Goal: Transaction & Acquisition: Obtain resource

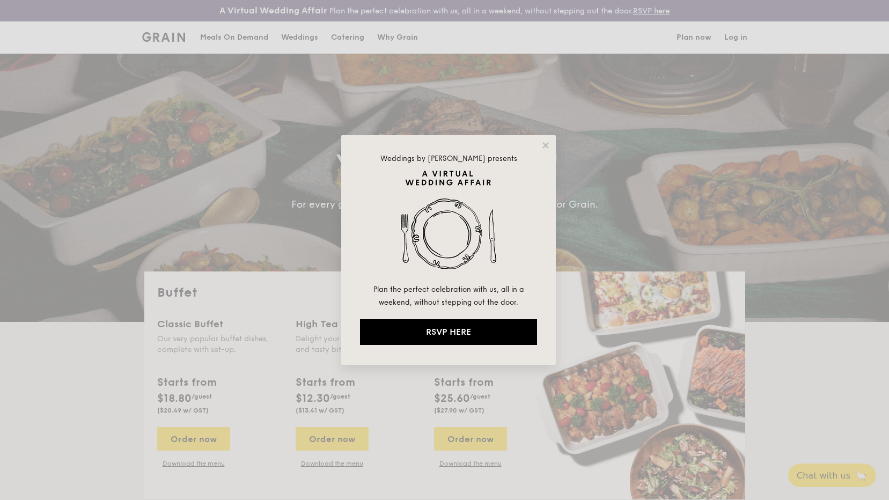
select select
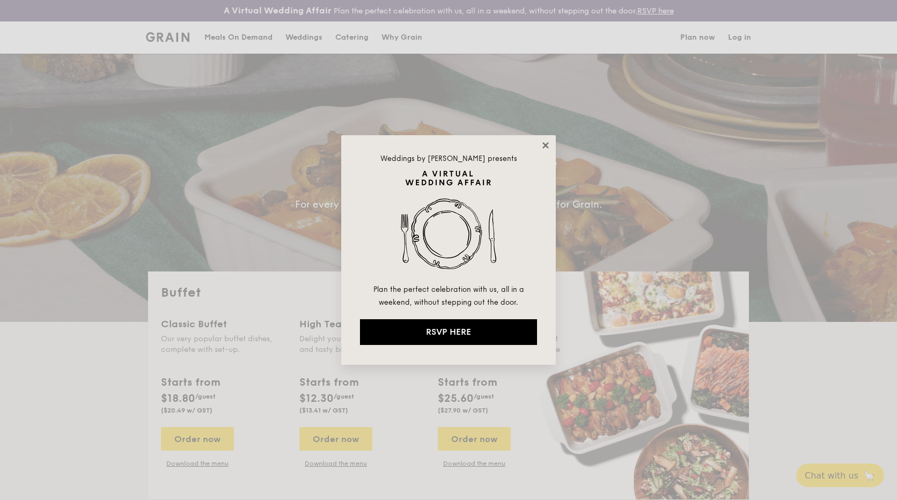
click at [545, 147] on icon at bounding box center [546, 146] width 10 height 10
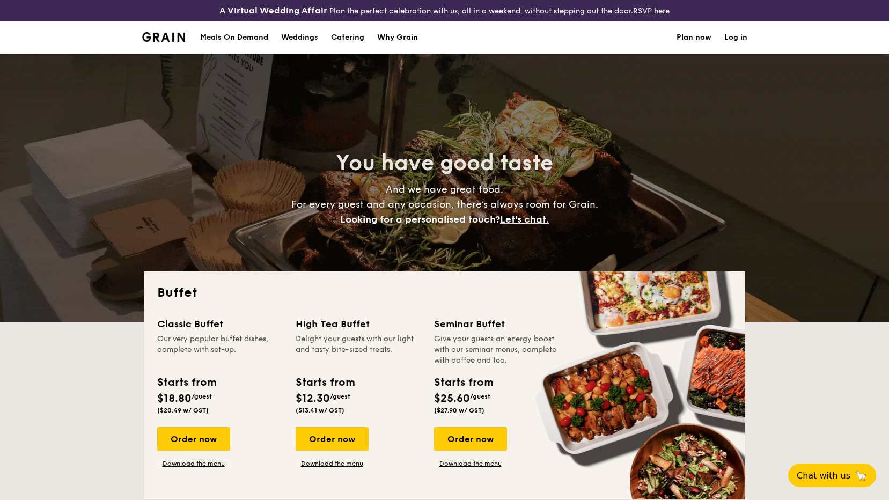
click at [338, 37] on h1 "Catering" at bounding box center [347, 37] width 33 height 32
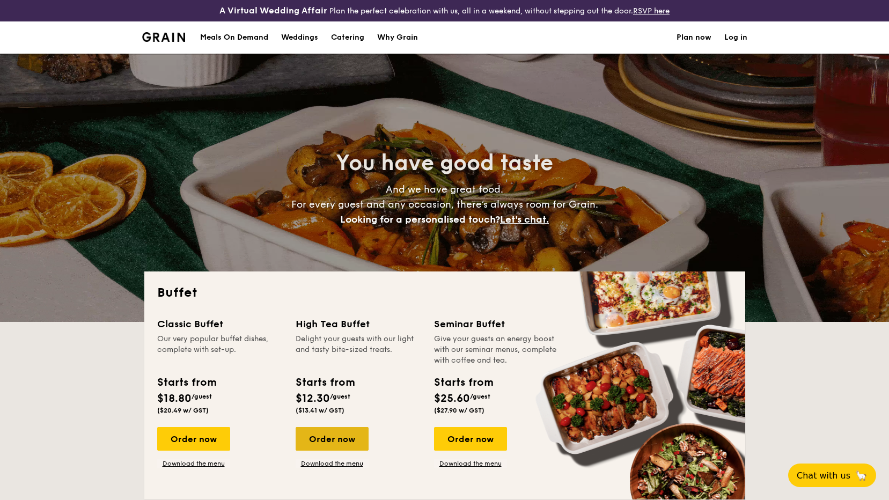
click at [336, 429] on div "Order now" at bounding box center [332, 439] width 73 height 24
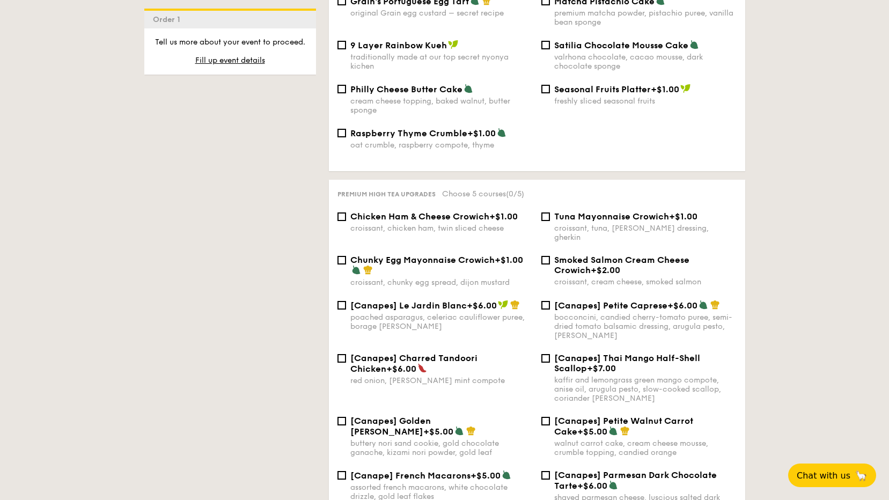
scroll to position [1663, 0]
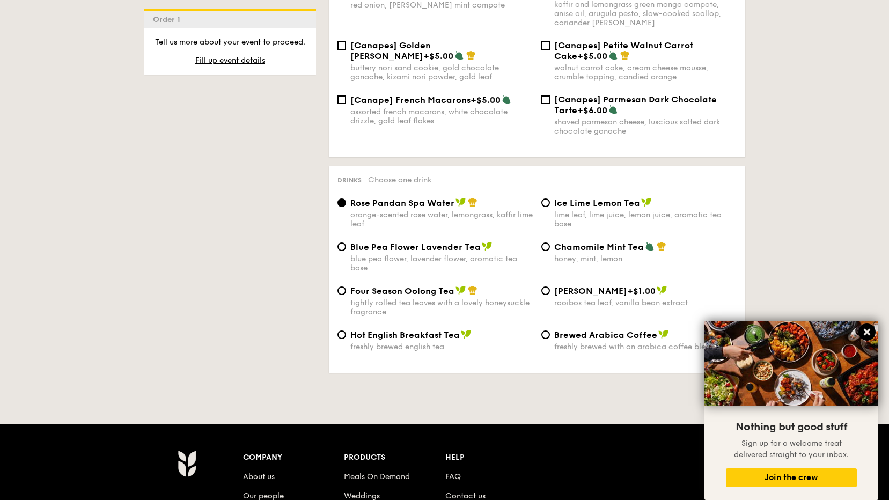
click at [866, 329] on icon at bounding box center [867, 332] width 10 height 10
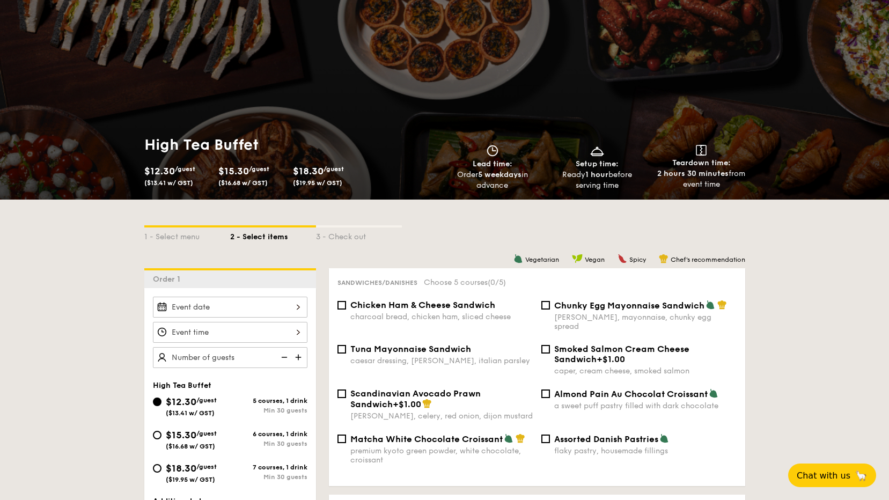
scroll to position [0, 0]
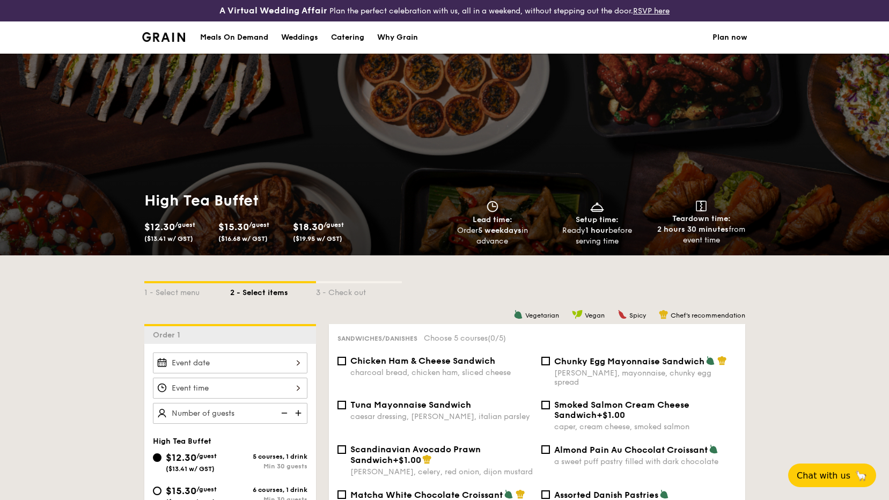
click at [220, 39] on div "Meals On Demand" at bounding box center [234, 37] width 68 height 32
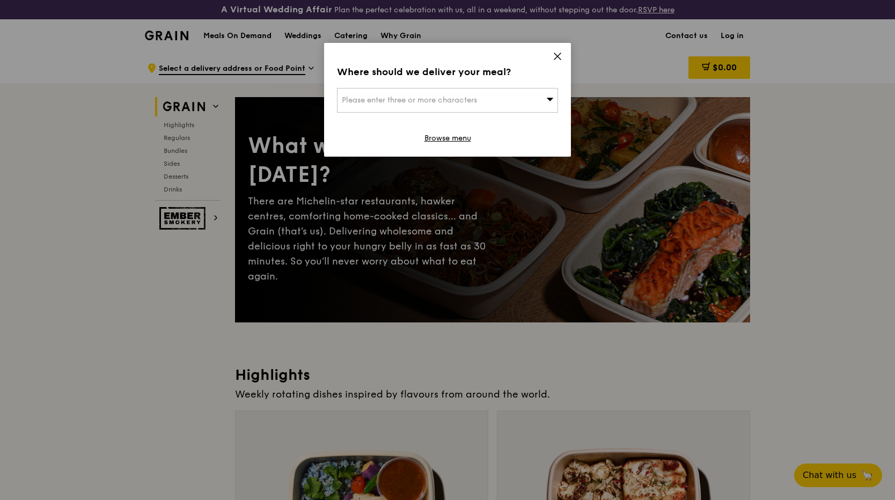
click at [552, 56] on div "Where should we deliver your meal? Please enter three or more characters Browse…" at bounding box center [447, 100] width 247 height 114
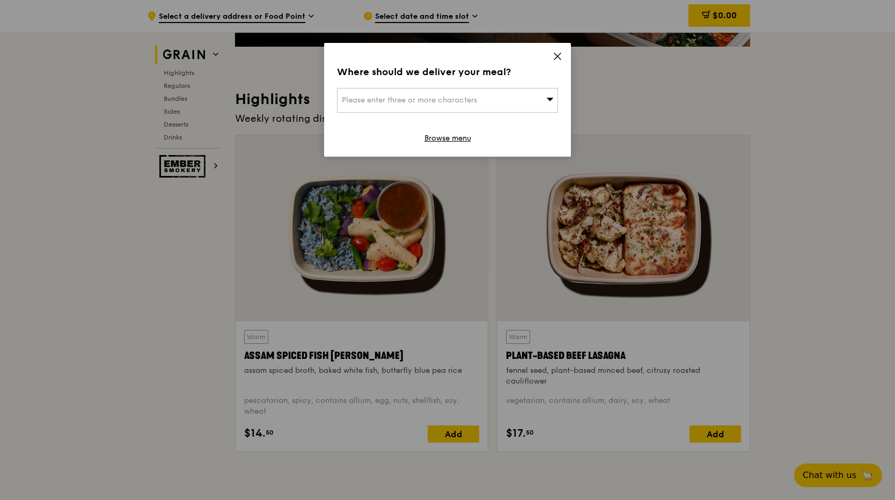
scroll to position [322, 0]
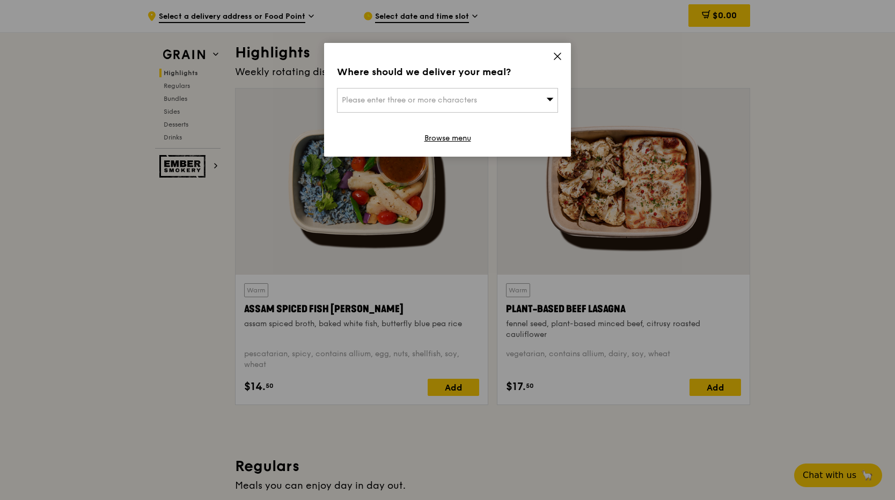
click at [557, 54] on icon at bounding box center [557, 56] width 10 height 10
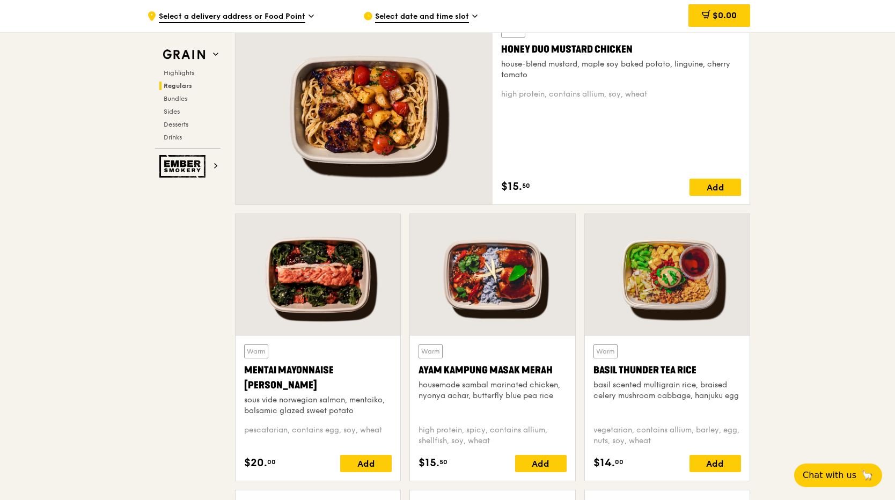
scroll to position [858, 0]
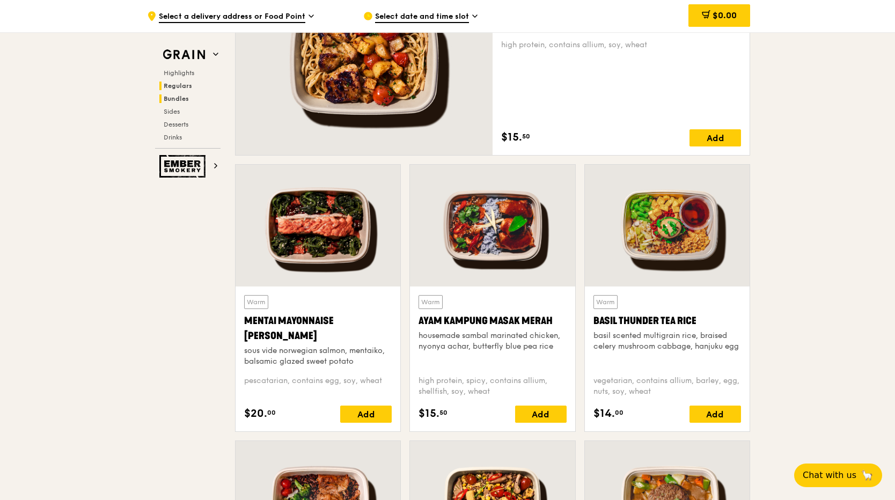
click at [175, 102] on span "Bundles" at bounding box center [176, 99] width 25 height 8
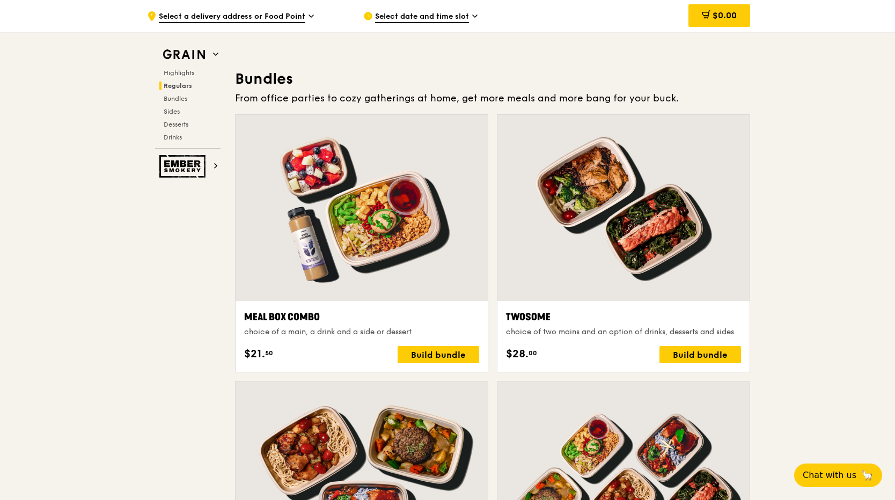
scroll to position [1575, 0]
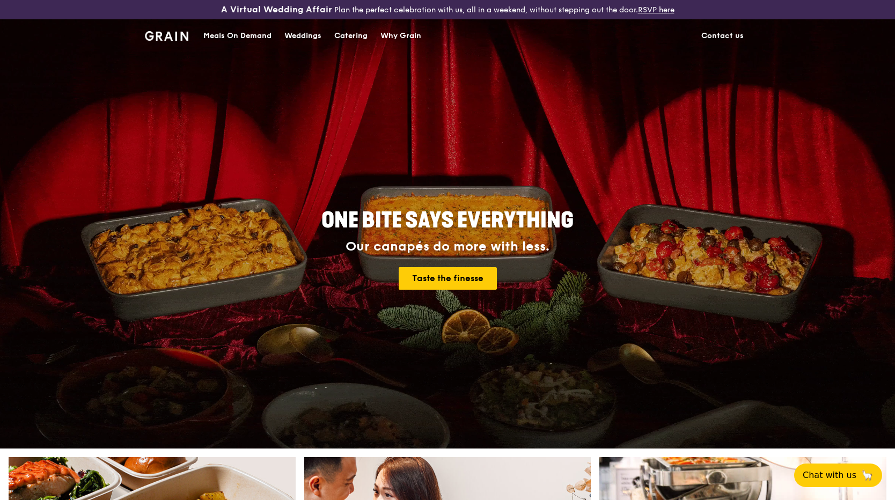
click at [353, 34] on div "Catering" at bounding box center [350, 36] width 33 height 32
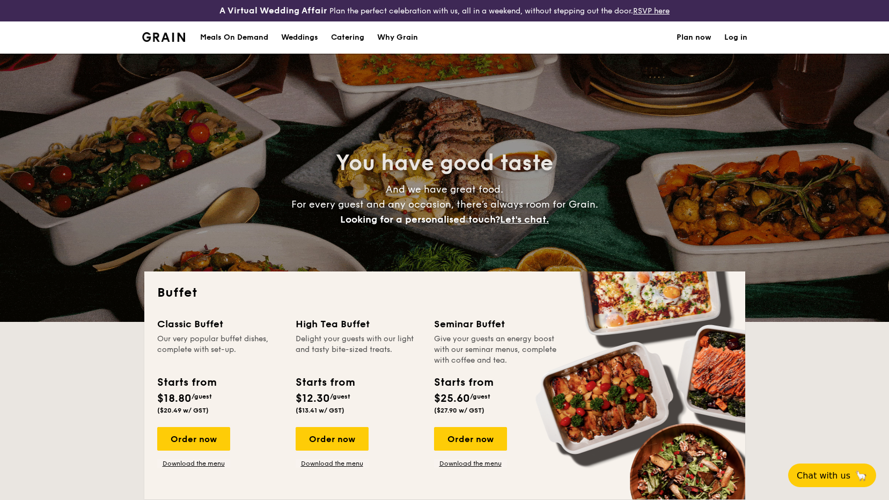
select select
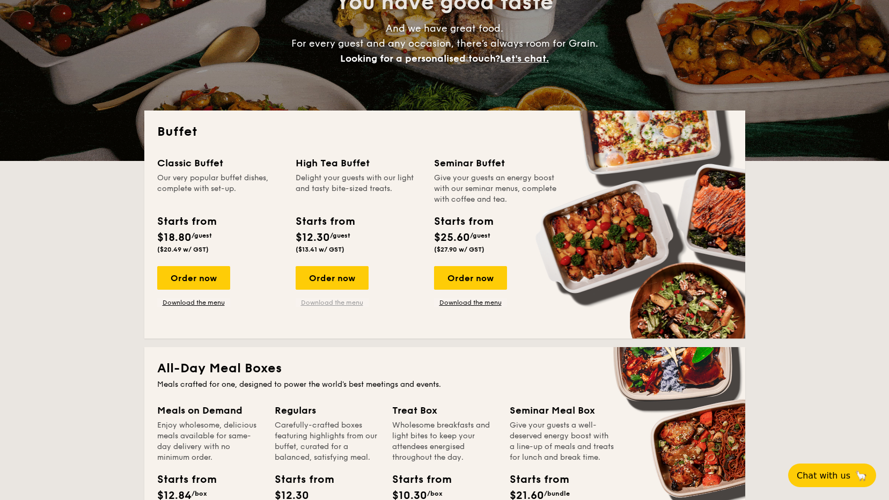
click at [330, 302] on link "Download the menu" at bounding box center [332, 302] width 73 height 9
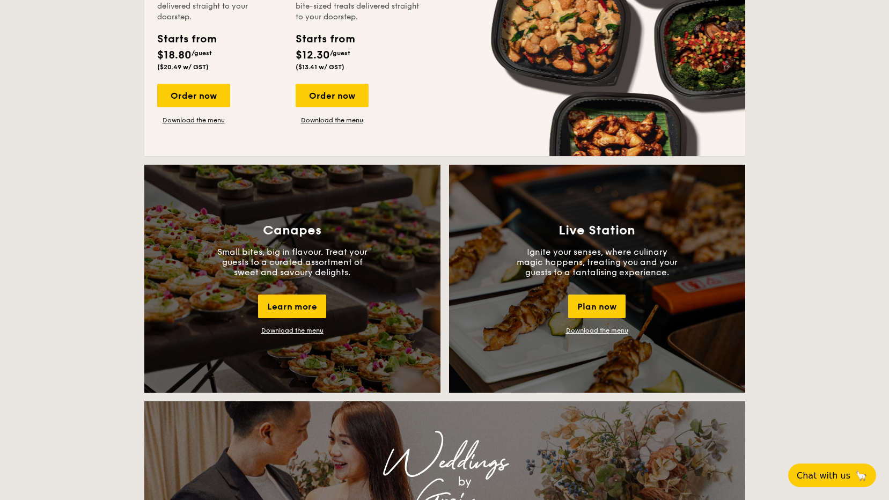
scroll to position [912, 0]
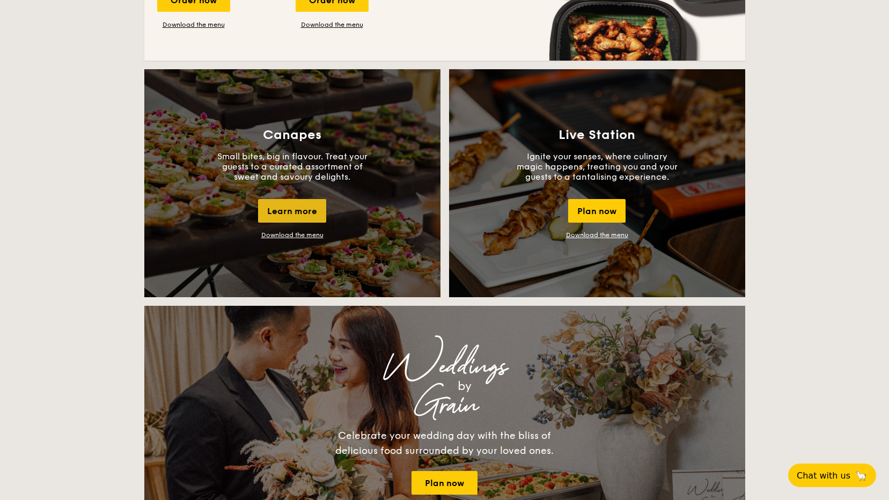
click at [293, 209] on div "Learn more" at bounding box center [292, 211] width 68 height 24
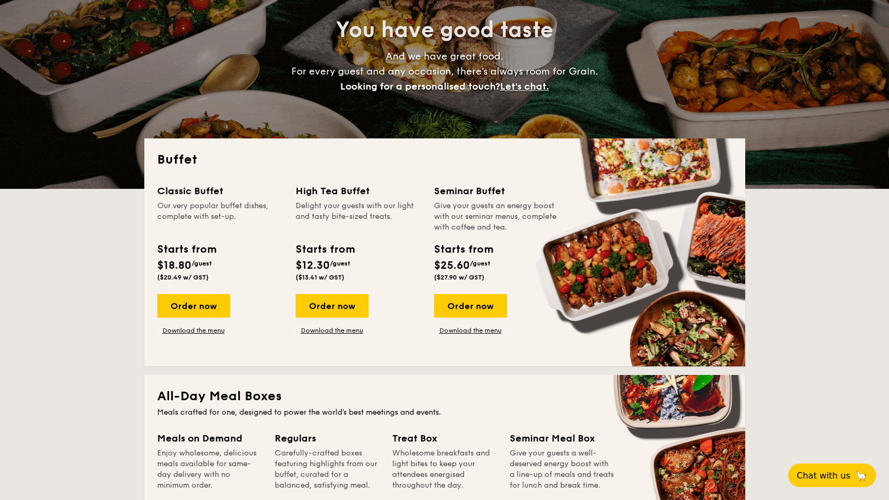
scroll to position [0, 0]
